Goal: Transaction & Acquisition: Subscribe to service/newsletter

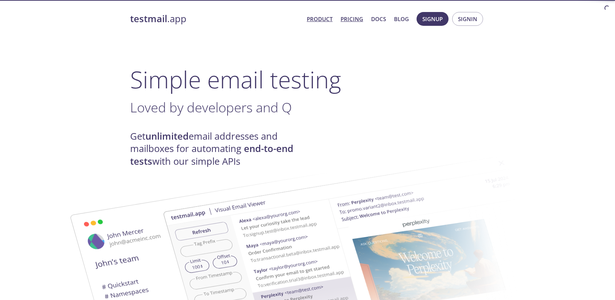
click at [358, 19] on link "Pricing" at bounding box center [351, 18] width 23 height 9
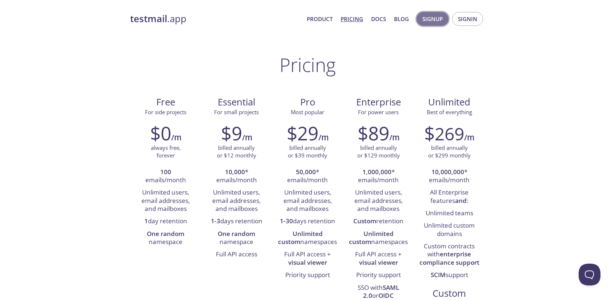
click at [435, 15] on span "Signup" at bounding box center [432, 18] width 20 height 9
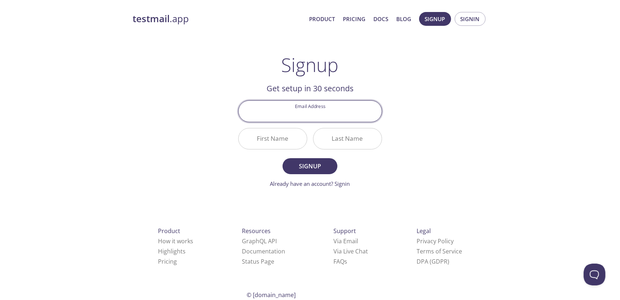
click at [311, 117] on input "Email Address" at bounding box center [310, 111] width 143 height 21
type input "[DOMAIN_NAME][EMAIL_ADDRESS][DOMAIN_NAME]"
click at [279, 136] on input "First Name" at bounding box center [273, 138] width 68 height 21
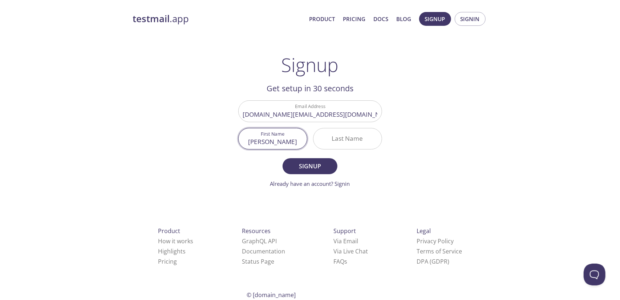
type input "[PERSON_NAME]"
type input "DANG"
click at [299, 163] on span "Signup" at bounding box center [310, 166] width 39 height 10
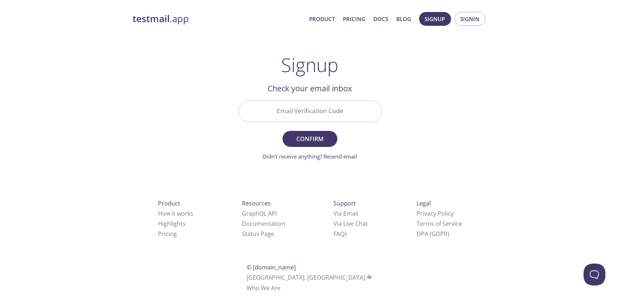
click at [318, 110] on input "Email Verification Code" at bounding box center [310, 111] width 143 height 21
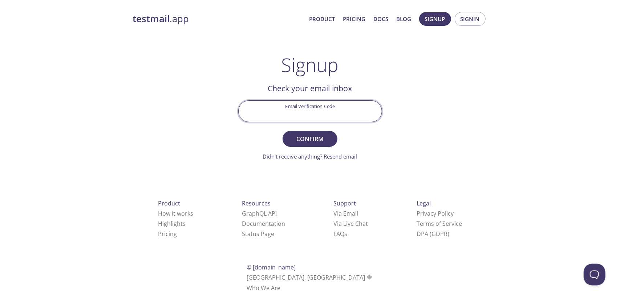
paste input "WUP2XYJ"
type input "WUP2XYJ"
click at [312, 132] on button "Confirm" at bounding box center [310, 139] width 54 height 16
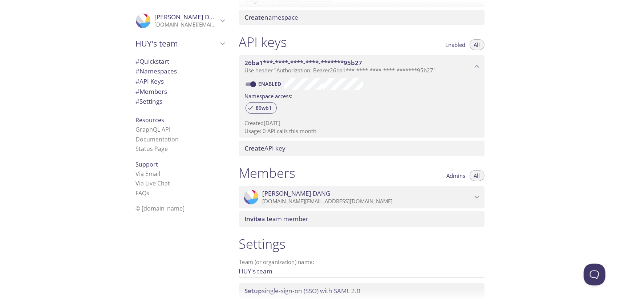
scroll to position [217, 0]
